Goal: Navigation & Orientation: Find specific page/section

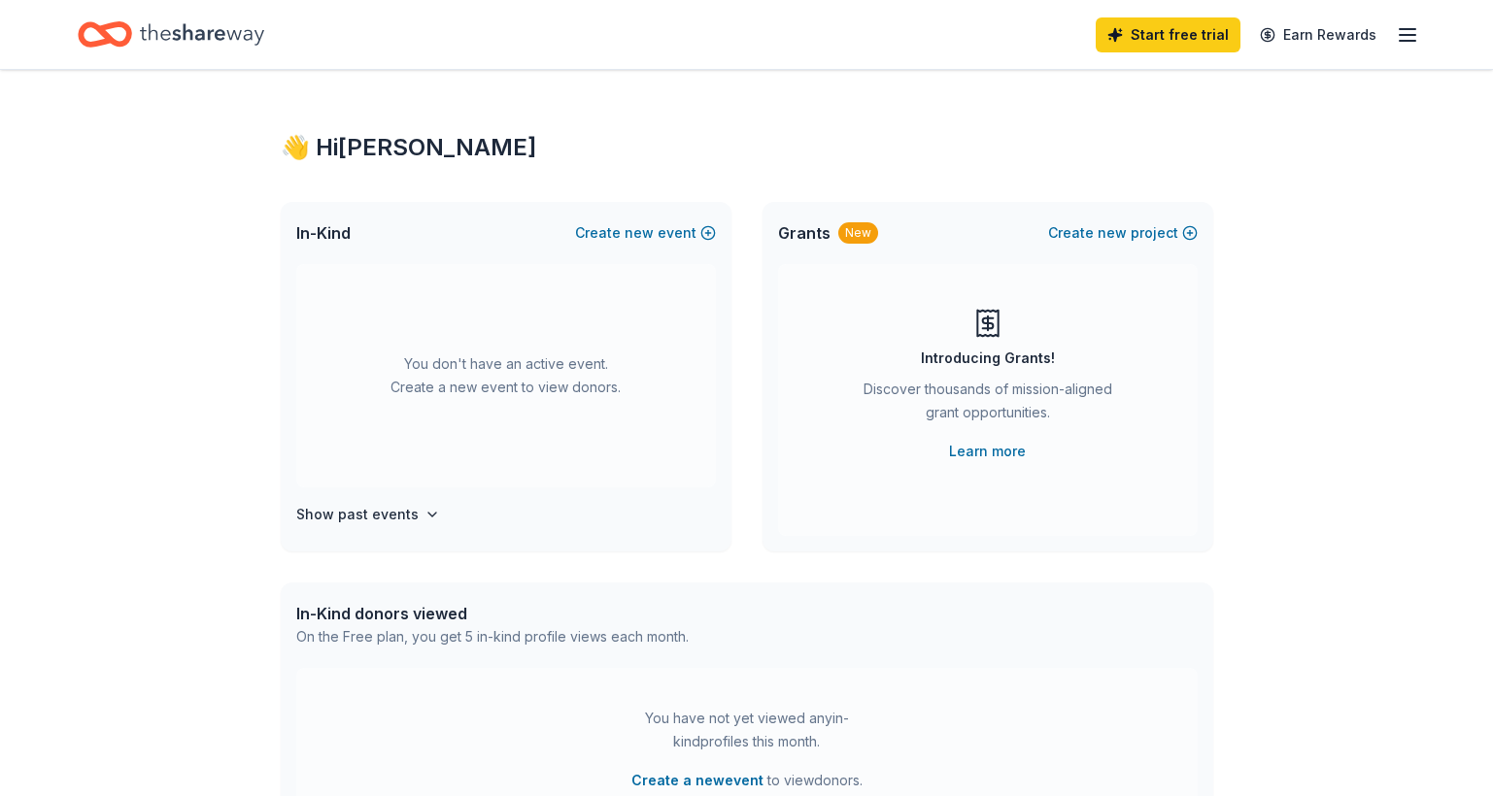
click at [187, 43] on icon "Home" at bounding box center [202, 35] width 124 height 40
click at [151, 34] on icon "Home" at bounding box center [202, 35] width 124 height 40
click at [113, 35] on icon "Home" at bounding box center [105, 35] width 54 height 46
click at [1397, 24] on icon "button" at bounding box center [1407, 34] width 23 height 23
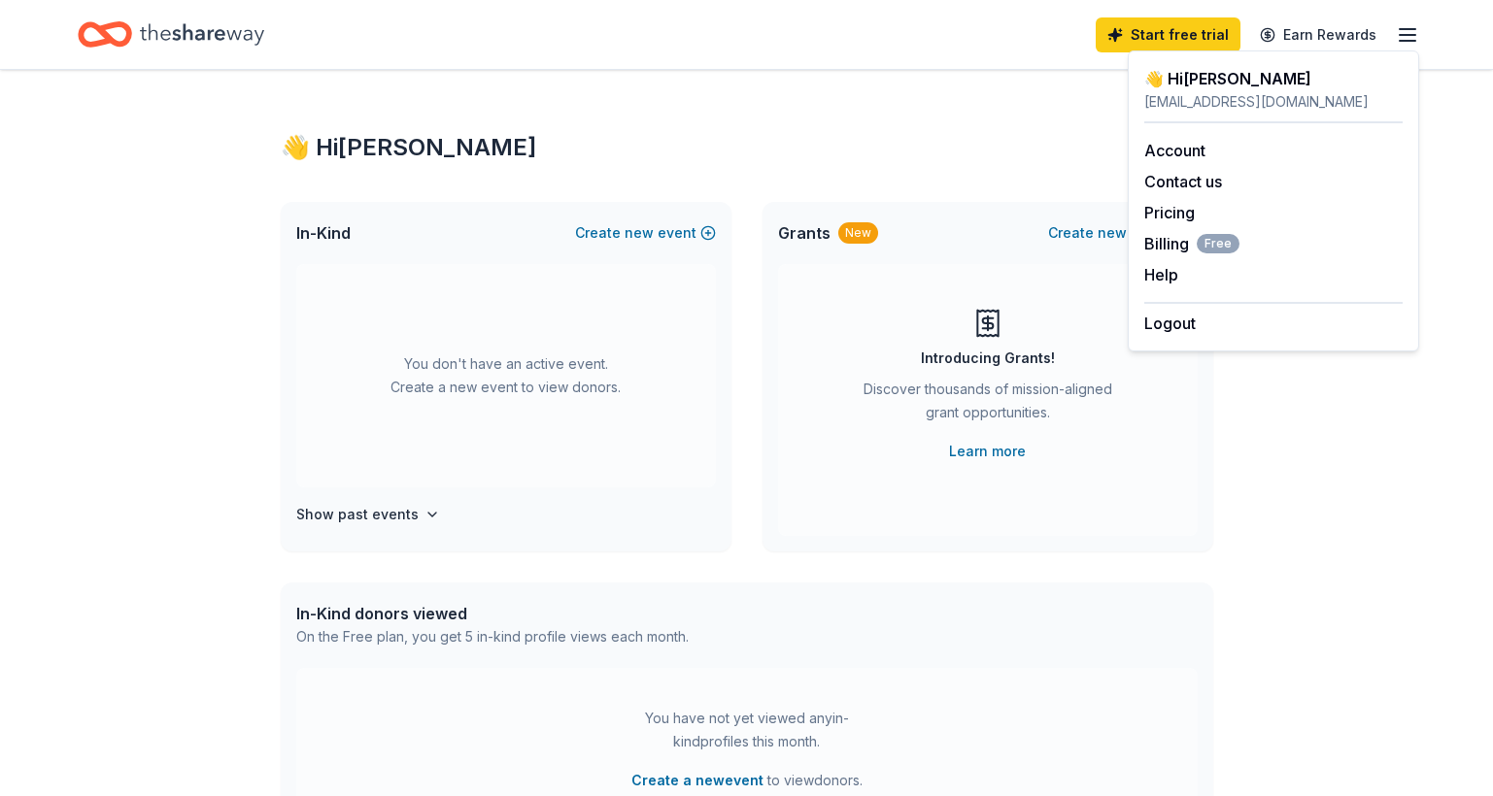
click at [1226, 80] on div "👋 Hi [PERSON_NAME]" at bounding box center [1273, 78] width 258 height 23
click at [199, 28] on icon "Home" at bounding box center [202, 35] width 124 height 40
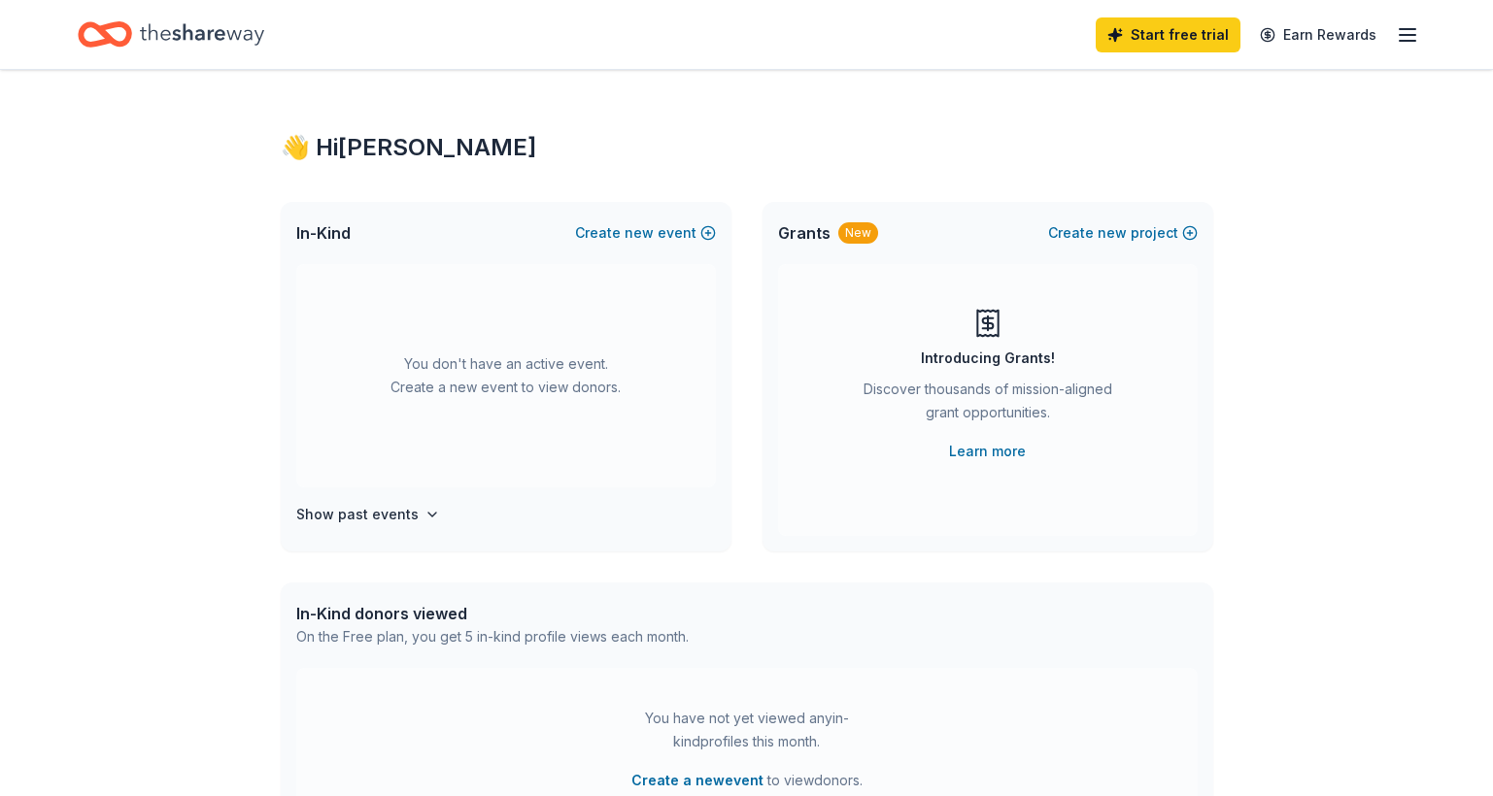
click at [330, 138] on div "👋 Hi [PERSON_NAME]" at bounding box center [747, 147] width 932 height 31
click at [396, 519] on h4 "Show past events" at bounding box center [357, 514] width 122 height 23
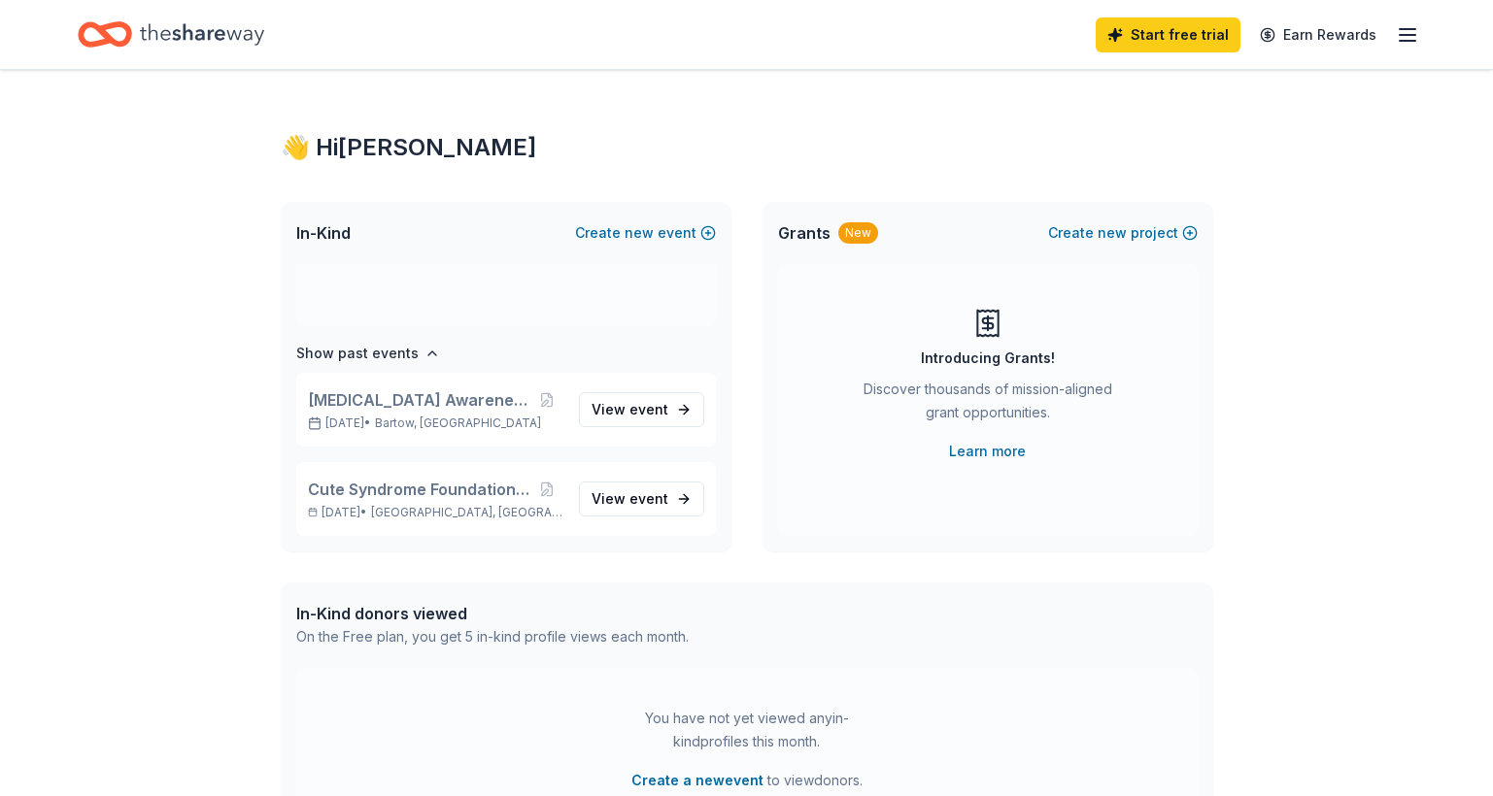
click at [1470, 210] on div "👋 Hi [PERSON_NAME] In-Kind Create new event You don't have an active event. Cre…" at bounding box center [746, 637] width 1493 height 1134
